Goal: Check status: Check status

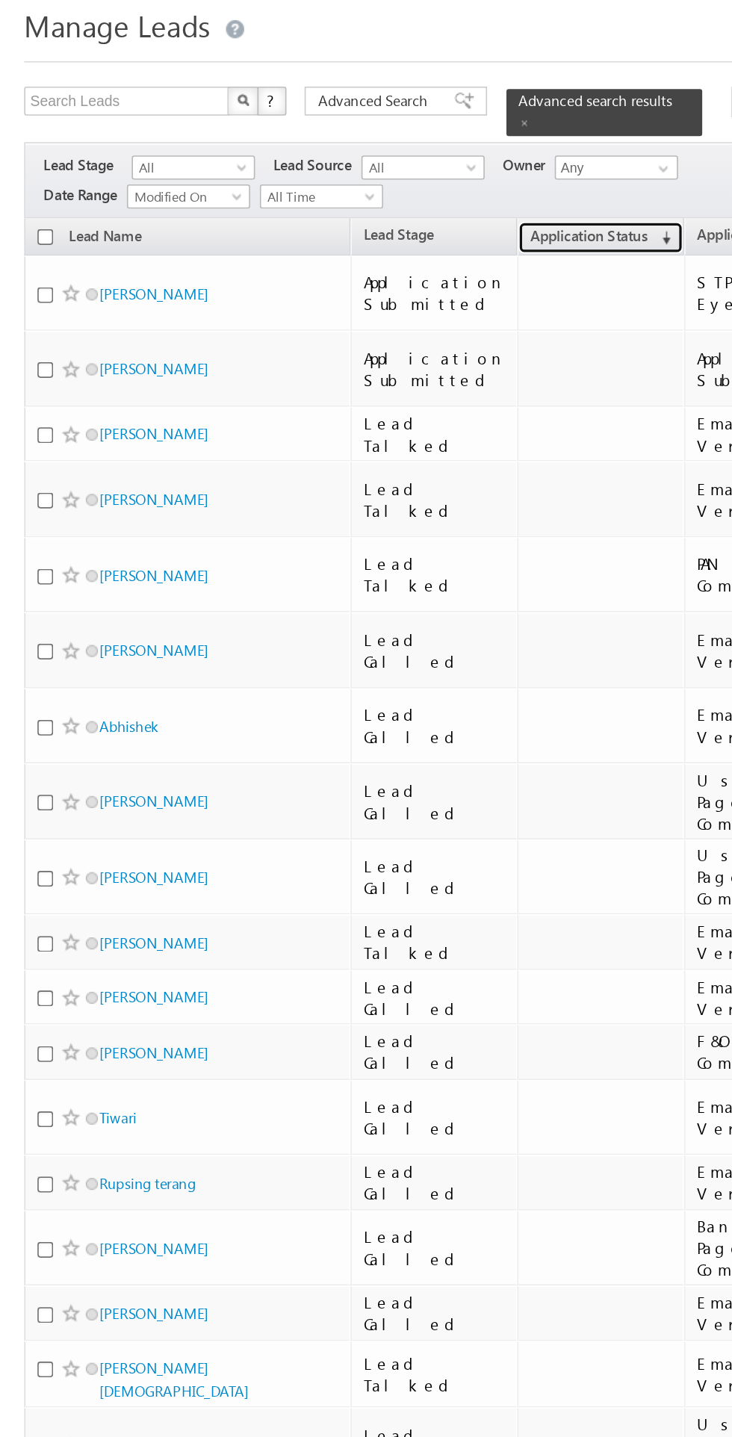
click at [346, 191] on span "Application Status" at bounding box center [364, 196] width 72 height 11
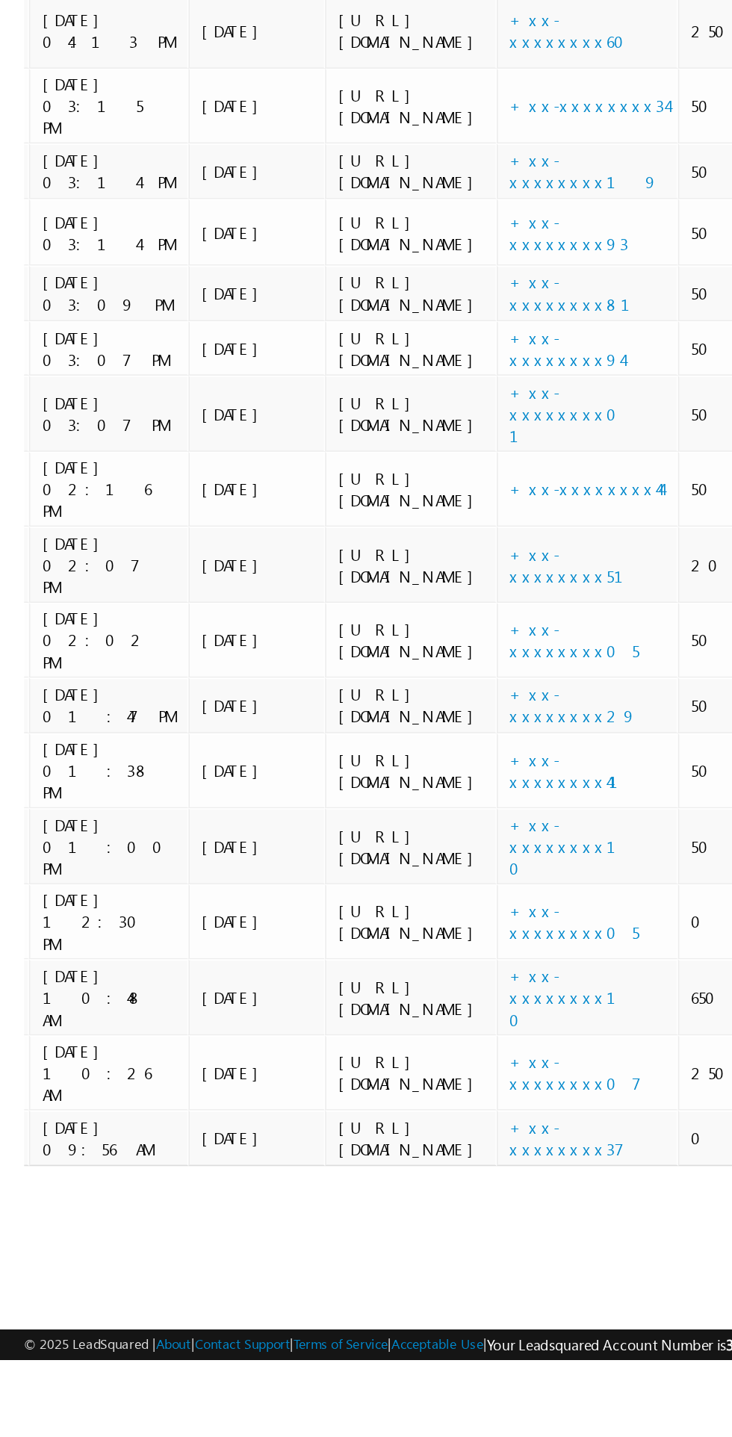
scroll to position [0, 651]
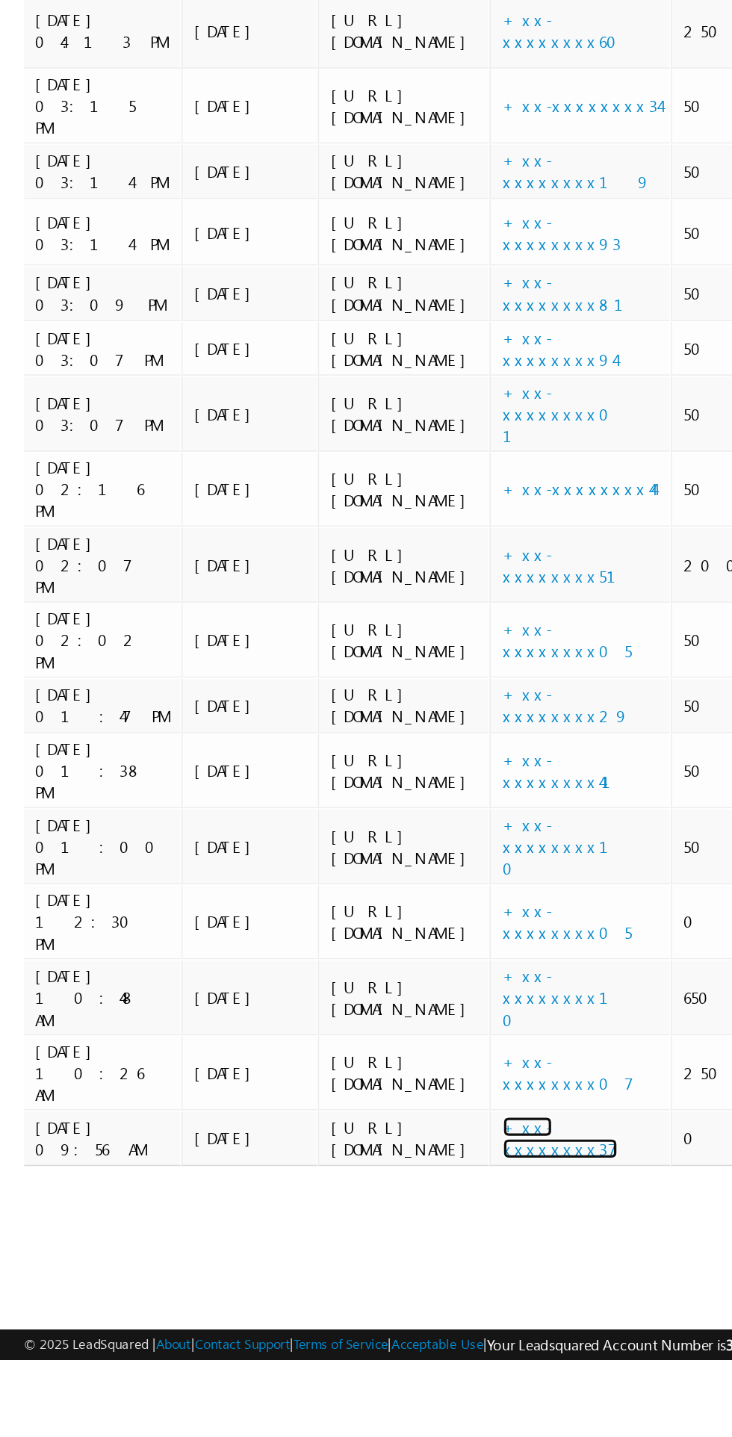
click at [311, 1313] on link "+xx-xxxxxxxx37" at bounding box center [346, 1300] width 71 height 26
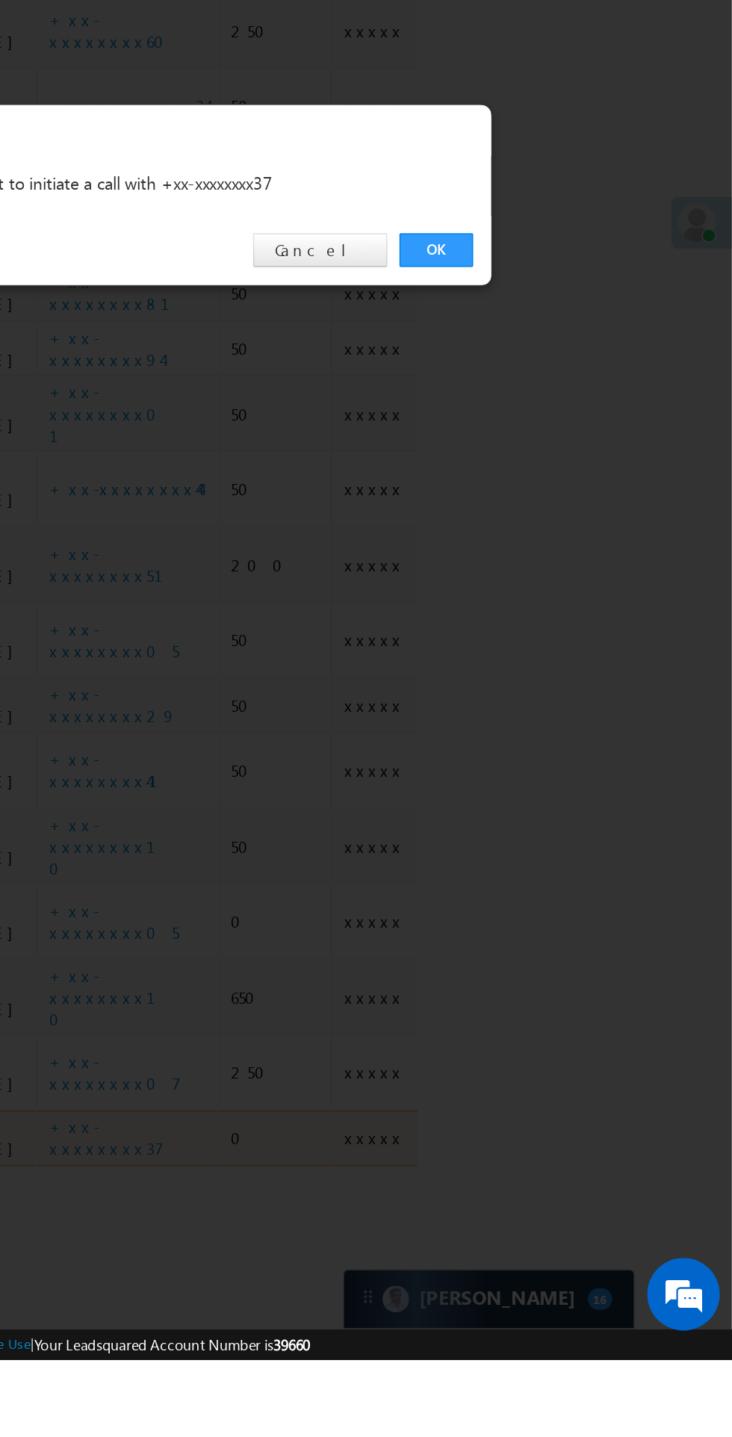
scroll to position [0, 0]
click at [552, 762] on link "OK" at bounding box center [550, 751] width 46 height 21
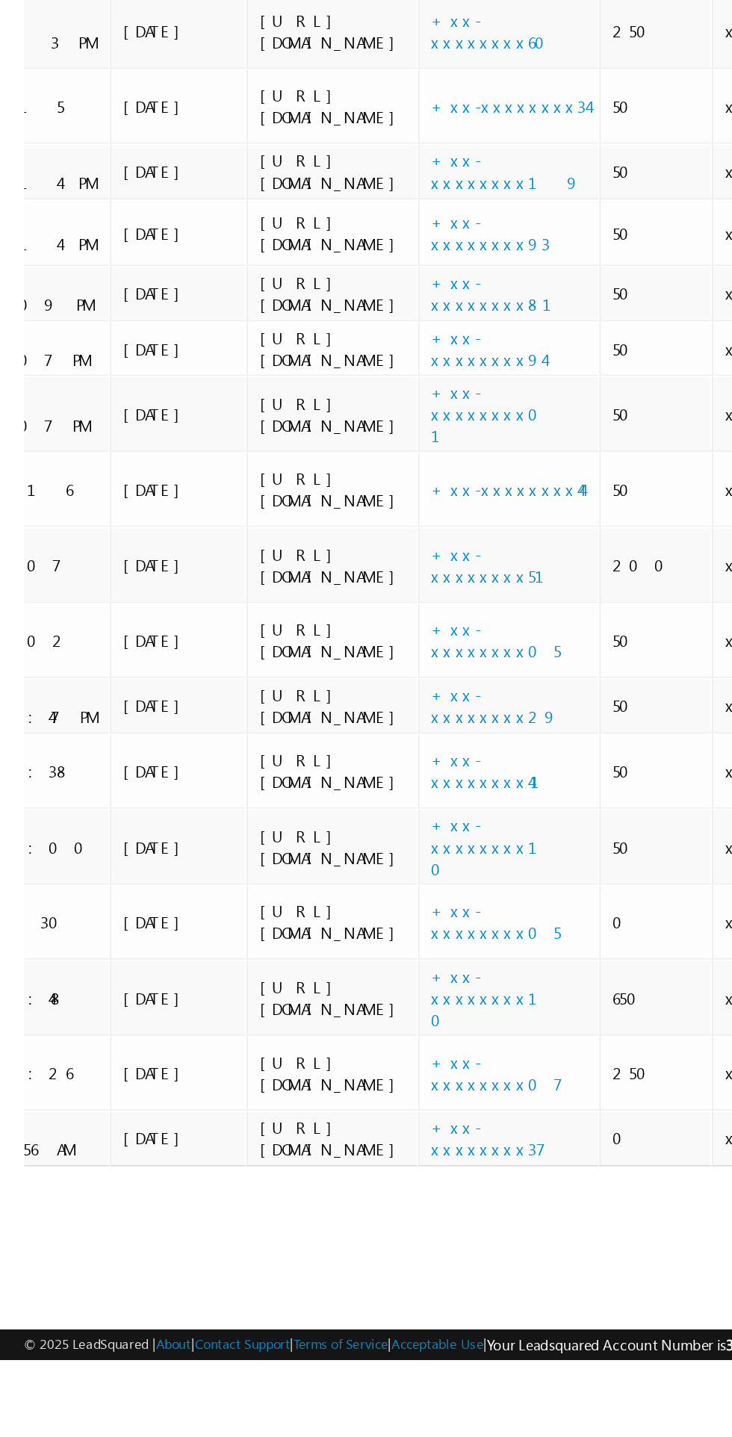
scroll to position [0, 696]
click at [266, 1154] on link "+xx-xxxxxxxx05" at bounding box center [306, 1167] width 80 height 26
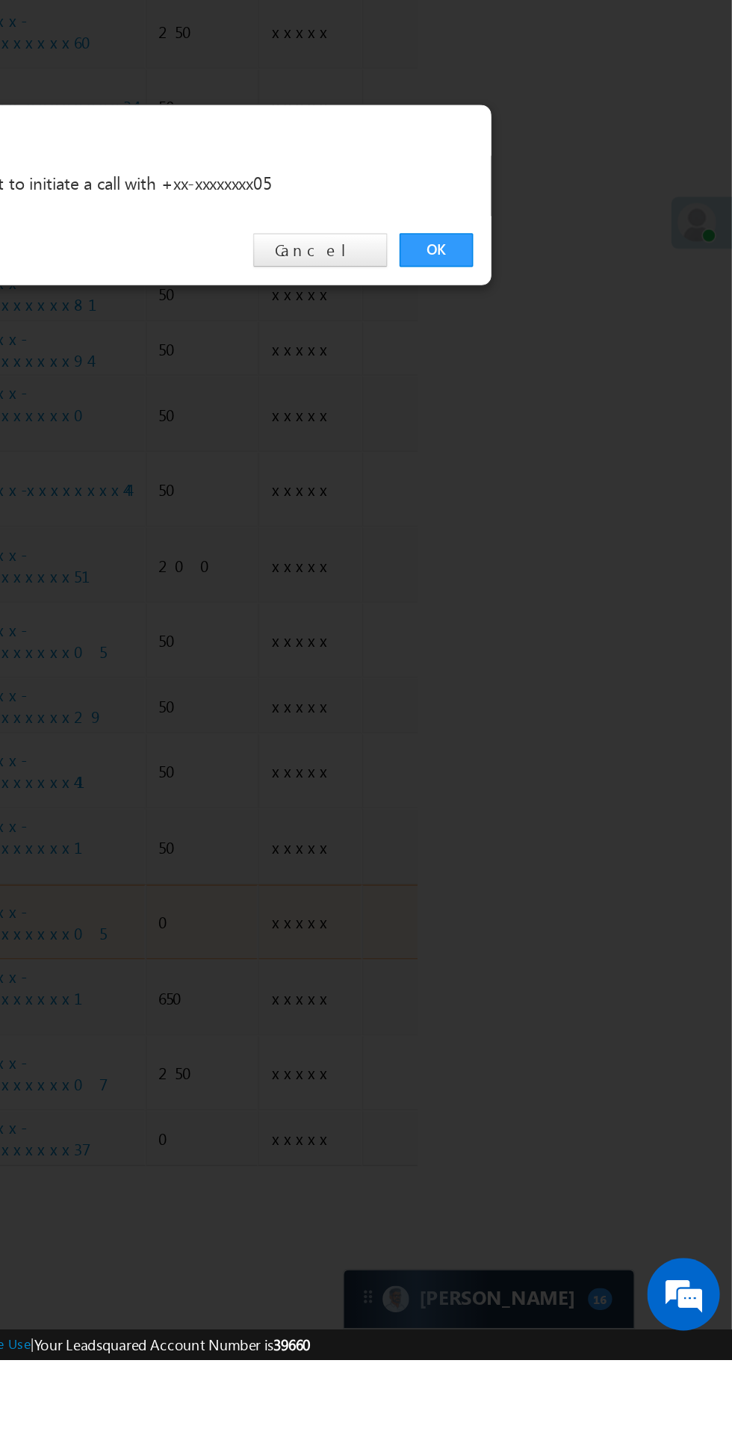
click at [567, 762] on link "OK" at bounding box center [550, 751] width 46 height 21
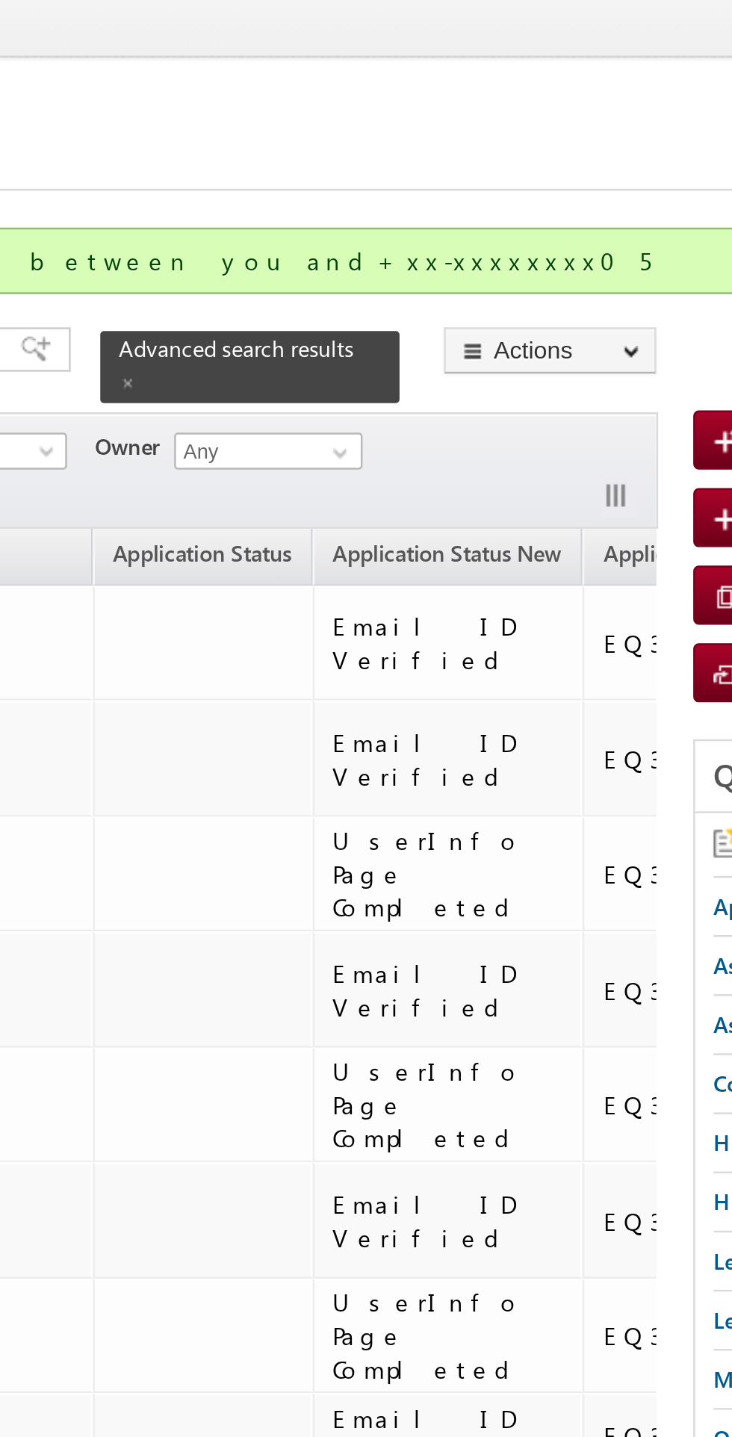
scroll to position [0, 0]
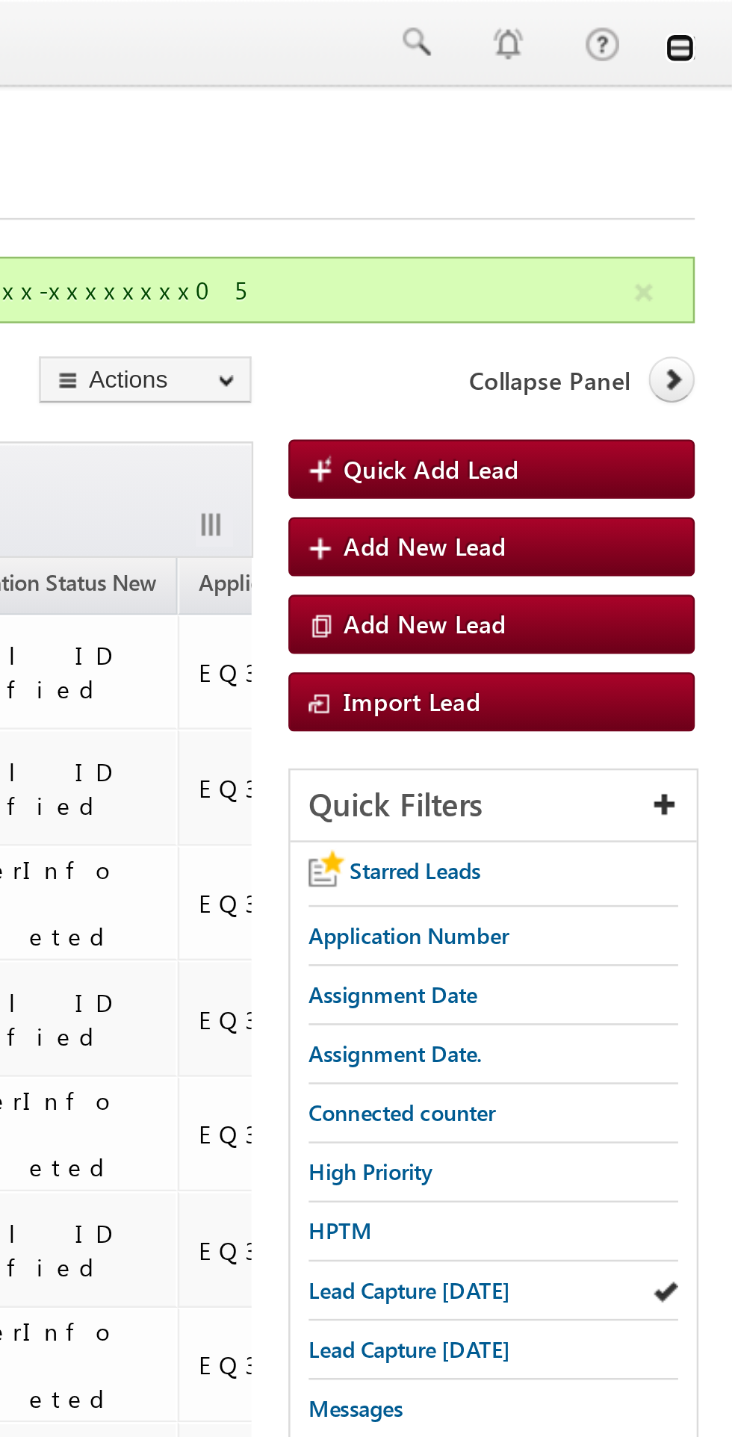
click at [707, 17] on link at bounding box center [711, 19] width 12 height 12
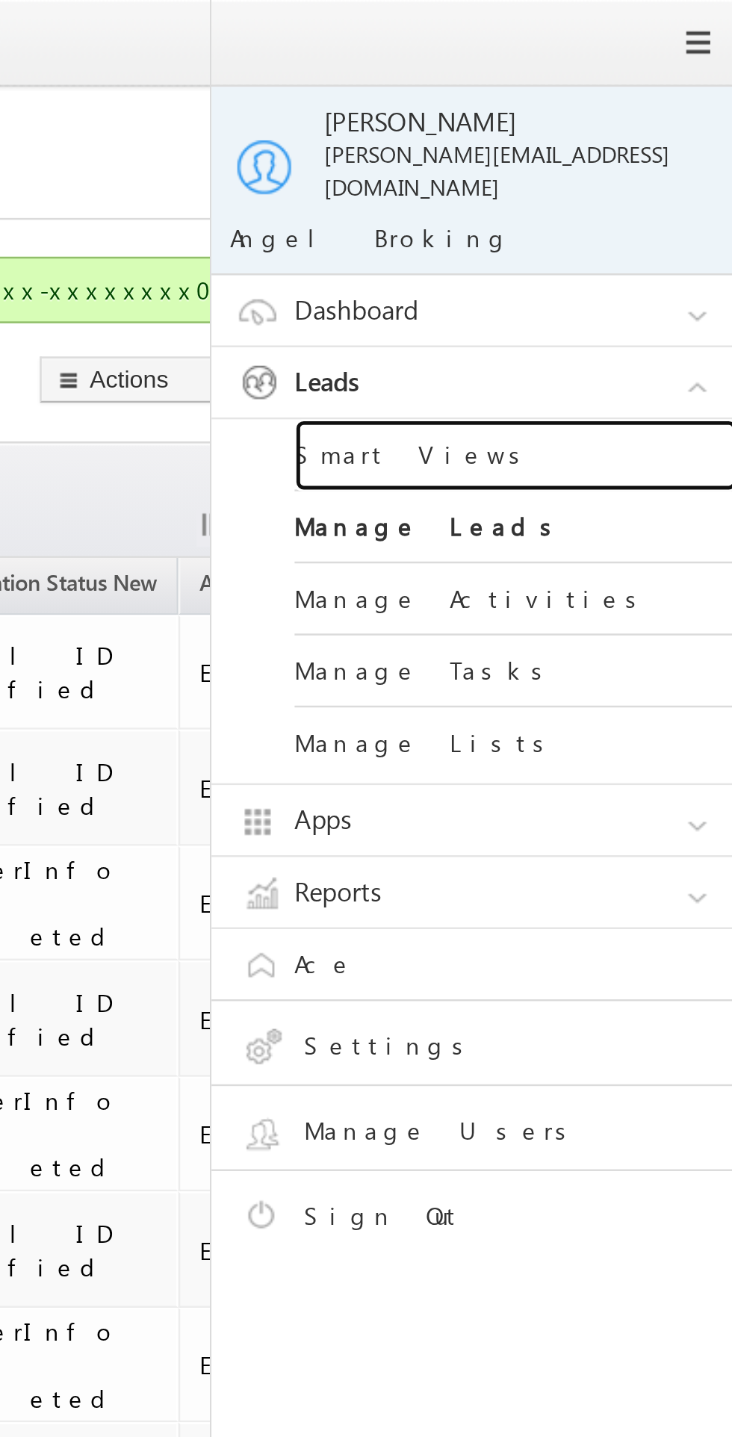
click at [653, 170] on link "Smart Views" at bounding box center [644, 184] width 179 height 29
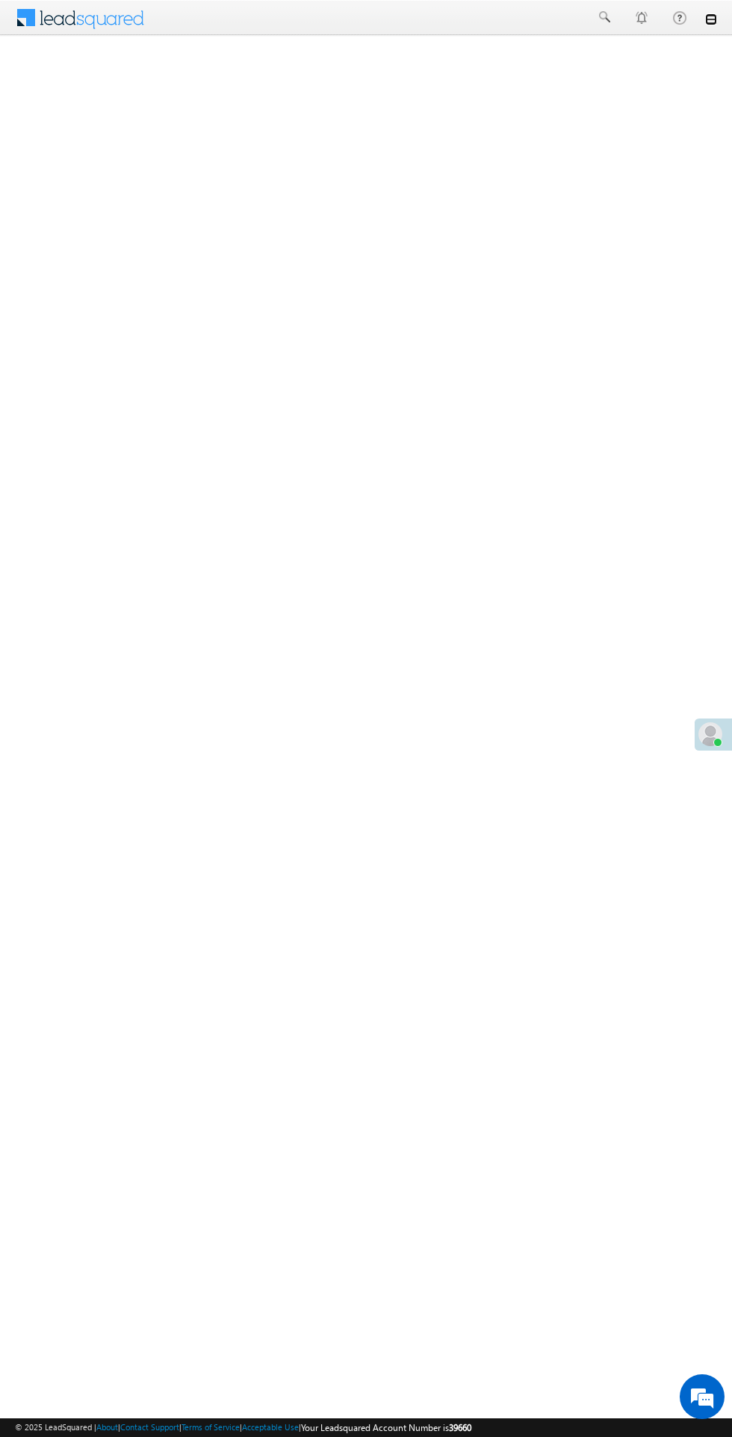
click at [710, 19] on link at bounding box center [711, 19] width 12 height 12
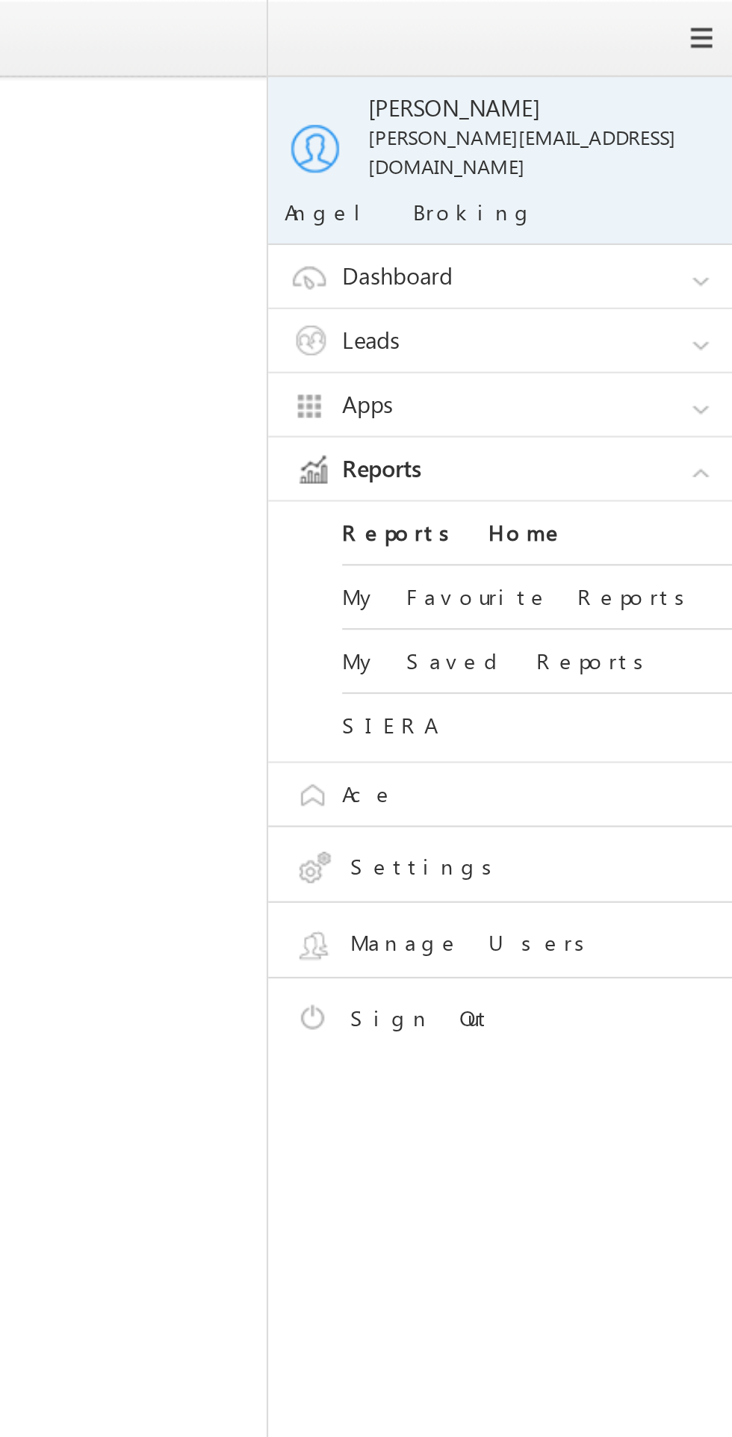
click at [716, 19] on span at bounding box center [717, 17] width 12 height 12
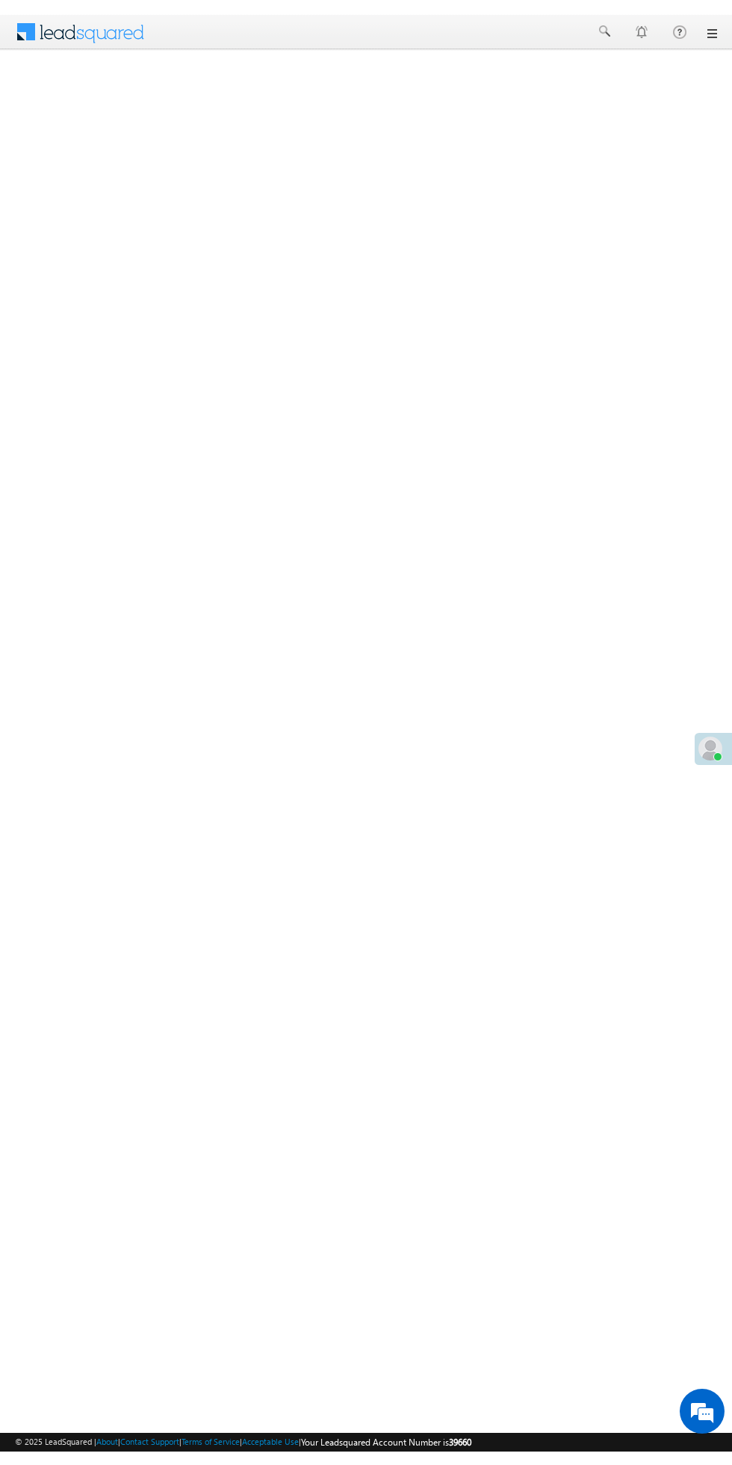
scroll to position [4, 0]
